Goal: Complete application form: Complete application form

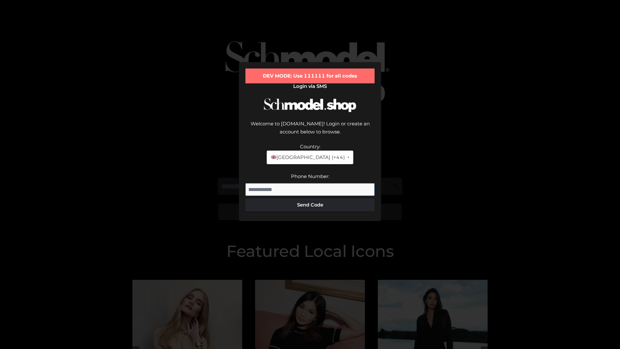
click at [310, 183] on input "Phone Number:" at bounding box center [310, 189] width 129 height 13
type input "**********"
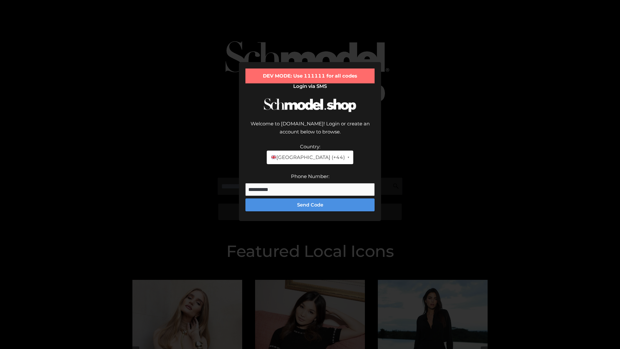
click at [310, 198] on button "Send Code" at bounding box center [310, 204] width 129 height 13
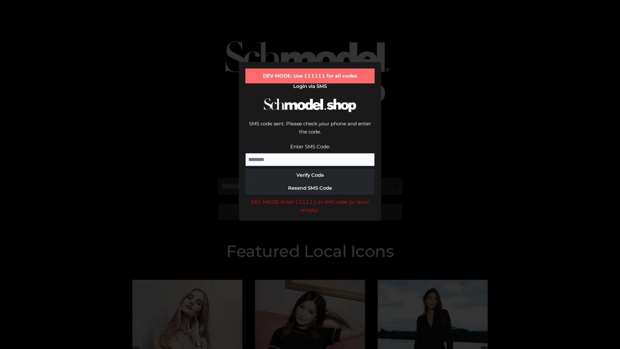
click at [310, 153] on input "Enter SMS Code:" at bounding box center [310, 159] width 129 height 13
type input "******"
click at [310, 169] on button "Verify Code" at bounding box center [310, 175] width 129 height 13
click at [310, 198] on div "DEV MODE: Enter 111111 as SMS code (or leave empty)." at bounding box center [310, 206] width 129 height 16
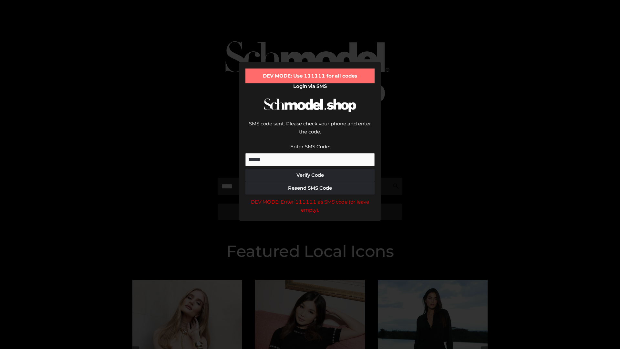
click at [310, 198] on div "DEV MODE: Enter 111111 as SMS code (or leave empty)." at bounding box center [310, 206] width 129 height 16
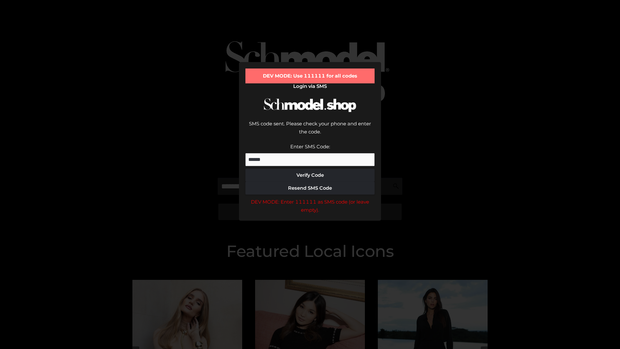
click at [310, 198] on div "DEV MODE: Enter 111111 as SMS code (or leave empty)." at bounding box center [310, 206] width 129 height 16
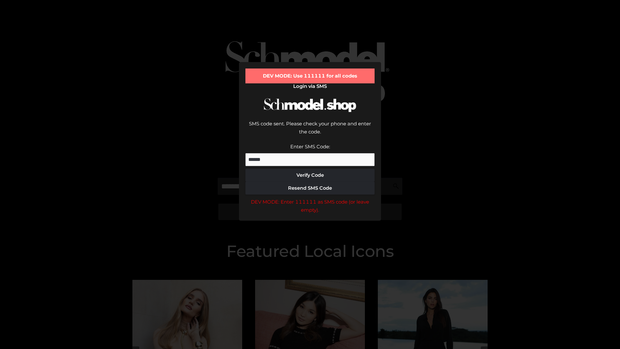
click at [310, 198] on div "DEV MODE: Enter 111111 as SMS code (or leave empty)." at bounding box center [310, 206] width 129 height 16
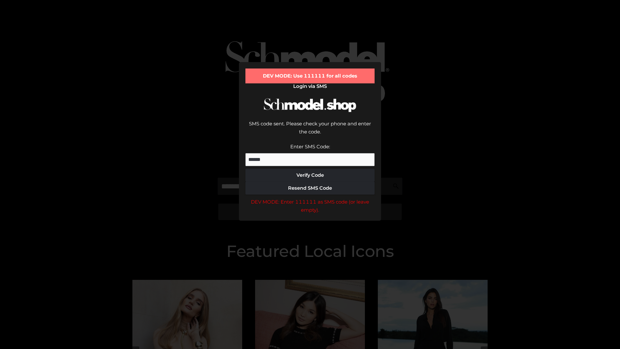
click at [310, 198] on div "DEV MODE: Enter 111111 as SMS code (or leave empty)." at bounding box center [310, 206] width 129 height 16
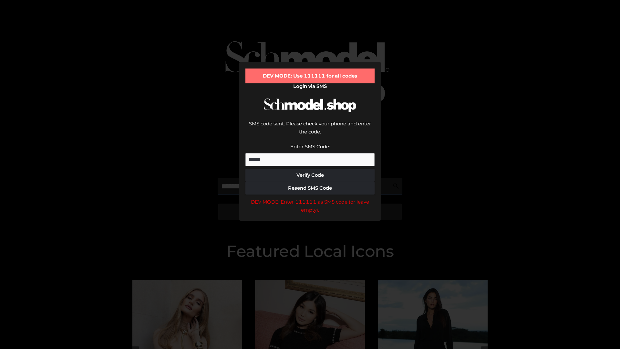
scroll to position [0, 0]
click at [310, 198] on div "DEV MODE: Enter 111111 as SMS code (or leave empty)." at bounding box center [310, 206] width 129 height 16
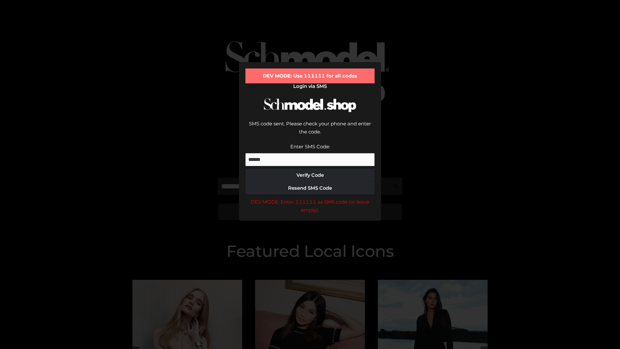
click at [310, 198] on div "DEV MODE: Enter 111111 as SMS code (or leave empty)." at bounding box center [310, 206] width 129 height 16
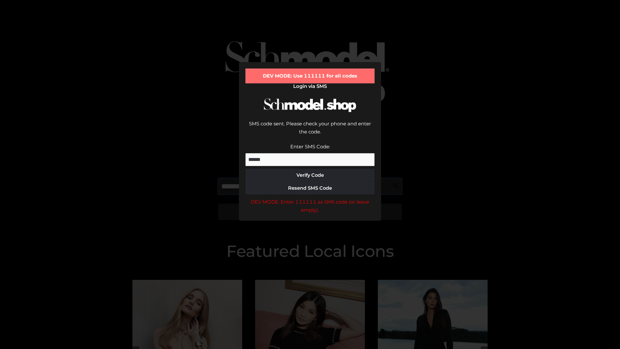
scroll to position [0, 39]
click at [310, 198] on div "DEV MODE: Enter 111111 as SMS code (or leave empty)." at bounding box center [310, 206] width 129 height 16
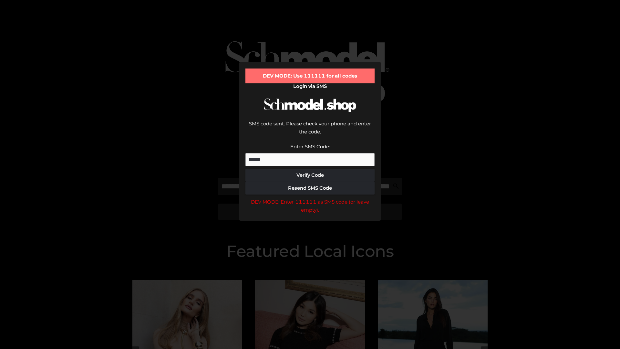
click at [310, 198] on div "DEV MODE: Enter 111111 as SMS code (or leave empty)." at bounding box center [310, 206] width 129 height 16
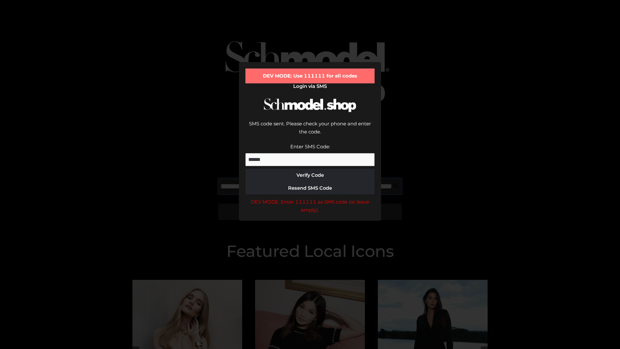
scroll to position [0, 80]
click at [310, 198] on div "DEV MODE: Enter 111111 as SMS code (or leave empty)." at bounding box center [310, 206] width 129 height 16
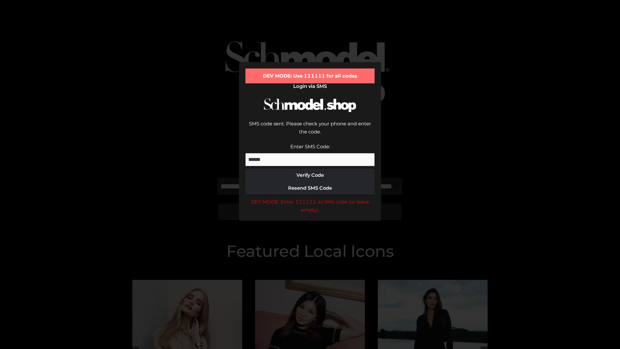
click at [310, 198] on div "DEV MODE: Enter 111111 as SMS code (or leave empty)." at bounding box center [310, 206] width 129 height 16
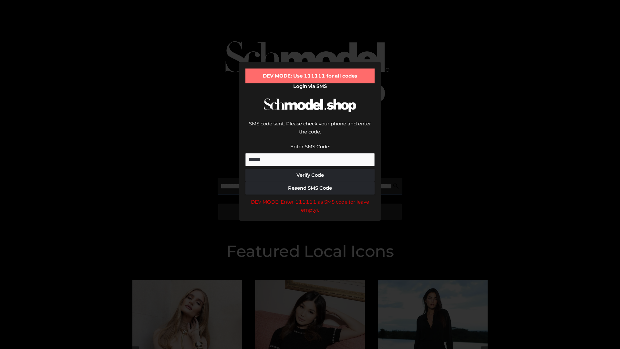
scroll to position [0, 117]
click at [310, 198] on div "DEV MODE: Enter 111111 as SMS code (or leave empty)." at bounding box center [310, 206] width 129 height 16
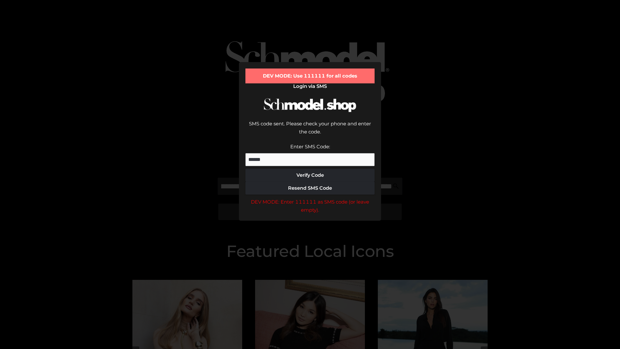
click at [310, 198] on div "DEV MODE: Enter 111111 as SMS code (or leave empty)." at bounding box center [310, 206] width 129 height 16
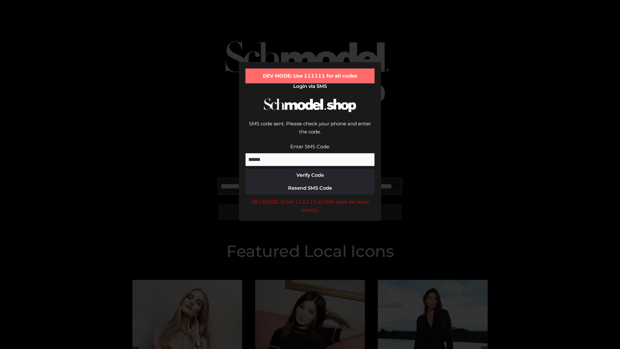
scroll to position [0, 156]
click at [310, 198] on div "DEV MODE: Enter 111111 as SMS code (or leave empty)." at bounding box center [310, 206] width 129 height 16
type input "**********"
